Goal: Task Accomplishment & Management: Use online tool/utility

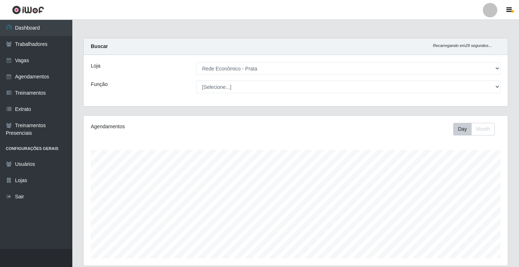
select select "192"
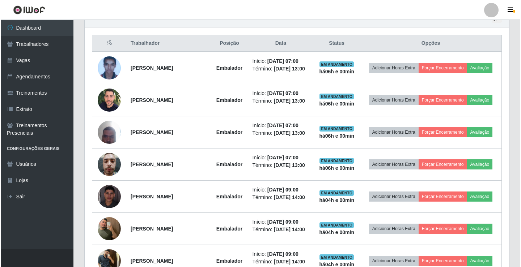
scroll to position [150, 425]
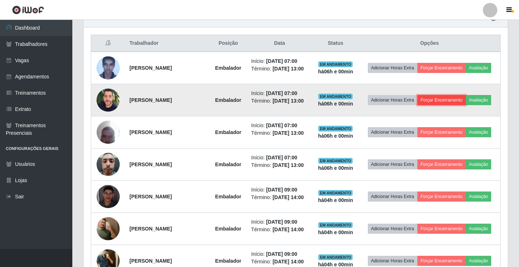
click at [465, 101] on button "Forçar Encerramento" at bounding box center [442, 100] width 49 height 10
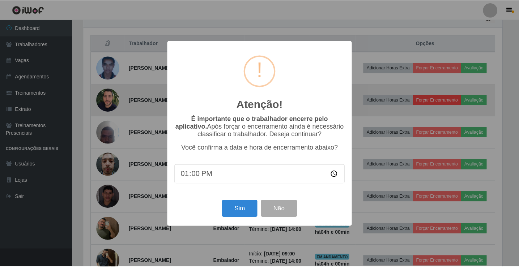
scroll to position [150, 421]
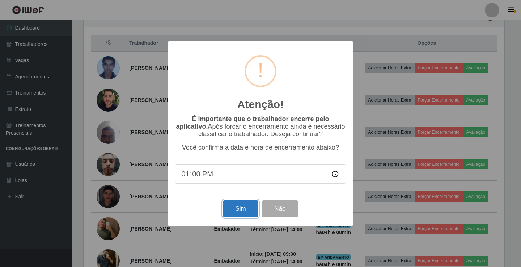
click at [241, 218] on button "Sim" at bounding box center [240, 209] width 35 height 17
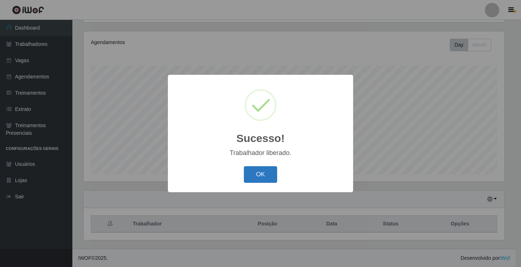
click at [257, 171] on button "OK" at bounding box center [261, 175] width 34 height 17
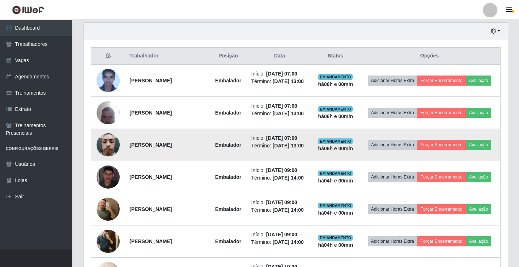
scroll to position [265, 0]
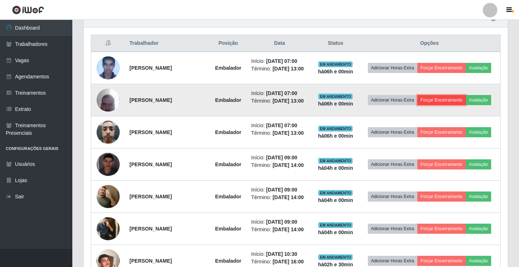
click at [455, 102] on button "Forçar Encerramento" at bounding box center [442, 100] width 49 height 10
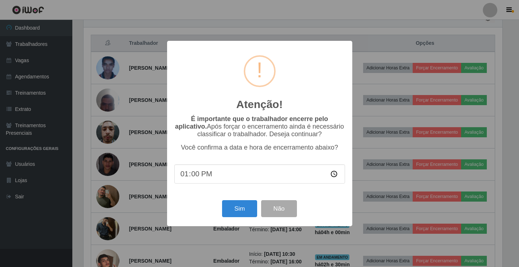
scroll to position [150, 421]
click at [248, 207] on button "Sim" at bounding box center [240, 209] width 35 height 17
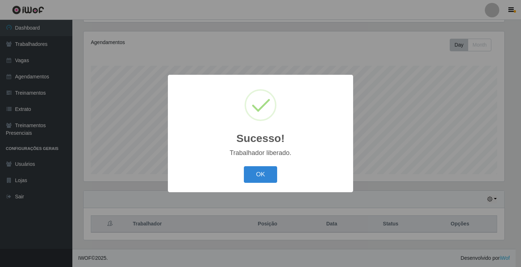
drag, startPoint x: 267, startPoint y: 173, endPoint x: 331, endPoint y: 124, distance: 80.6
click at [267, 173] on button "OK" at bounding box center [261, 175] width 34 height 17
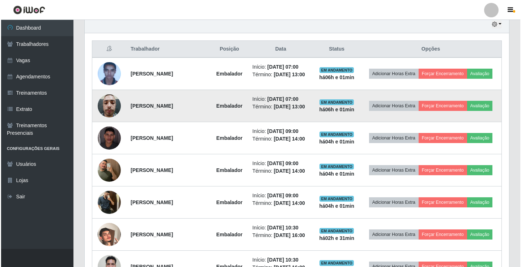
scroll to position [265, 0]
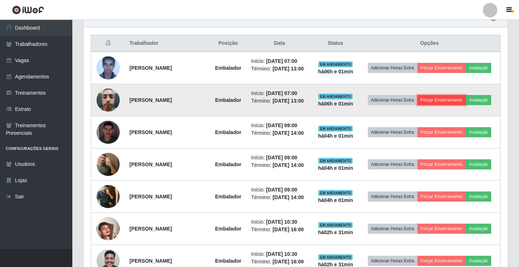
click at [466, 100] on button "Forçar Encerramento" at bounding box center [442, 100] width 49 height 10
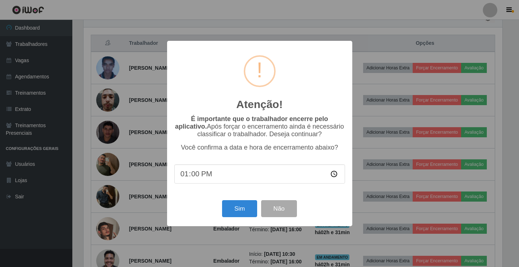
scroll to position [150, 421]
click at [246, 210] on button "Sim" at bounding box center [240, 209] width 35 height 17
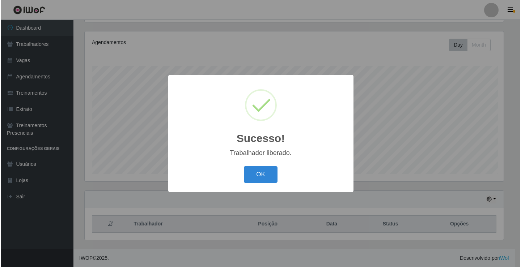
scroll to position [0, 0]
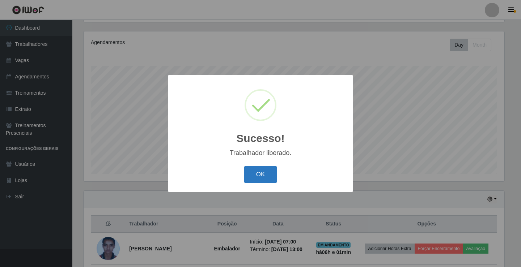
click at [259, 174] on button "OK" at bounding box center [261, 175] width 34 height 17
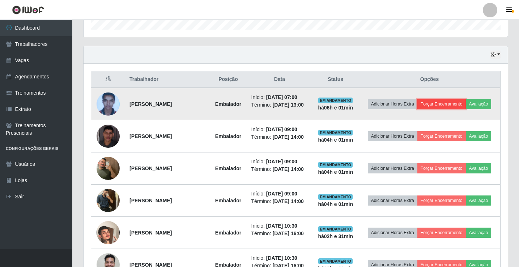
click at [461, 99] on button "Forçar Encerramento" at bounding box center [442, 104] width 49 height 10
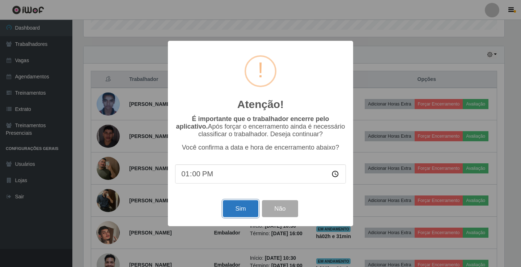
click at [233, 210] on button "Sim" at bounding box center [240, 209] width 35 height 17
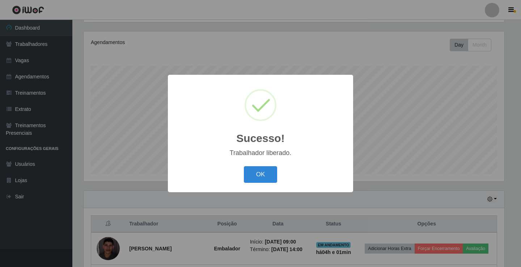
drag, startPoint x: 269, startPoint y: 176, endPoint x: 285, endPoint y: 176, distance: 15.9
click at [269, 176] on button "OK" at bounding box center [261, 175] width 34 height 17
